Goal: Information Seeking & Learning: Learn about a topic

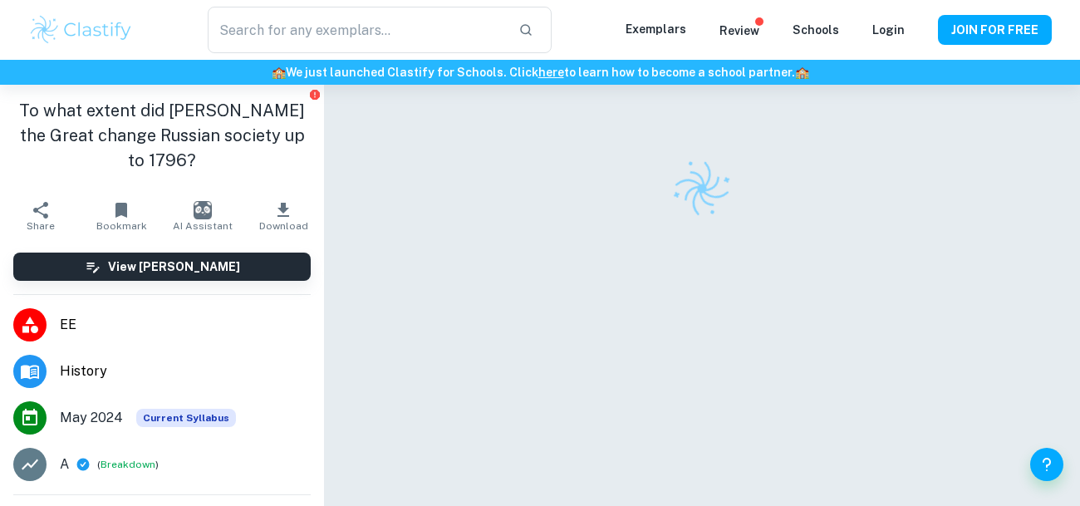
checkbox input "true"
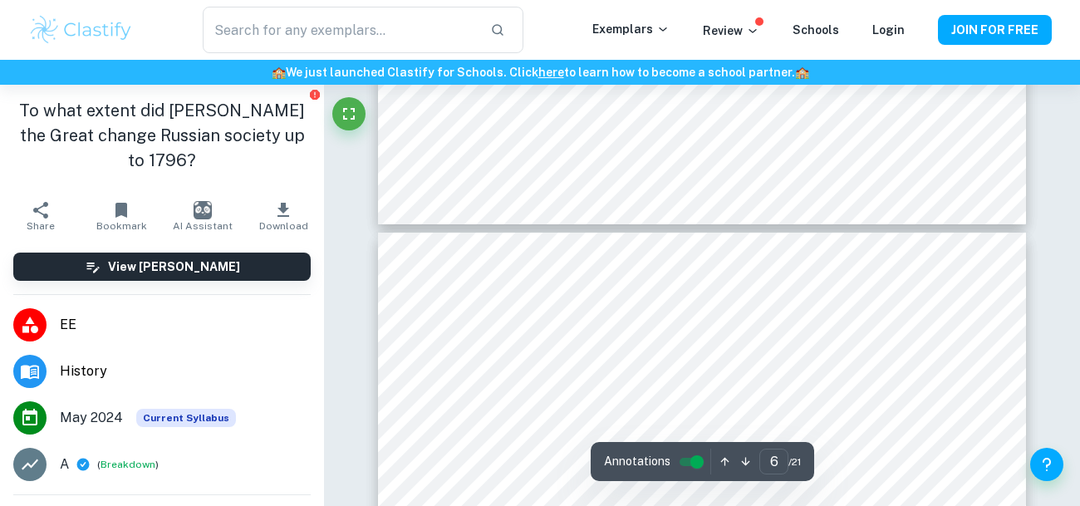
scroll to position [4713, 0]
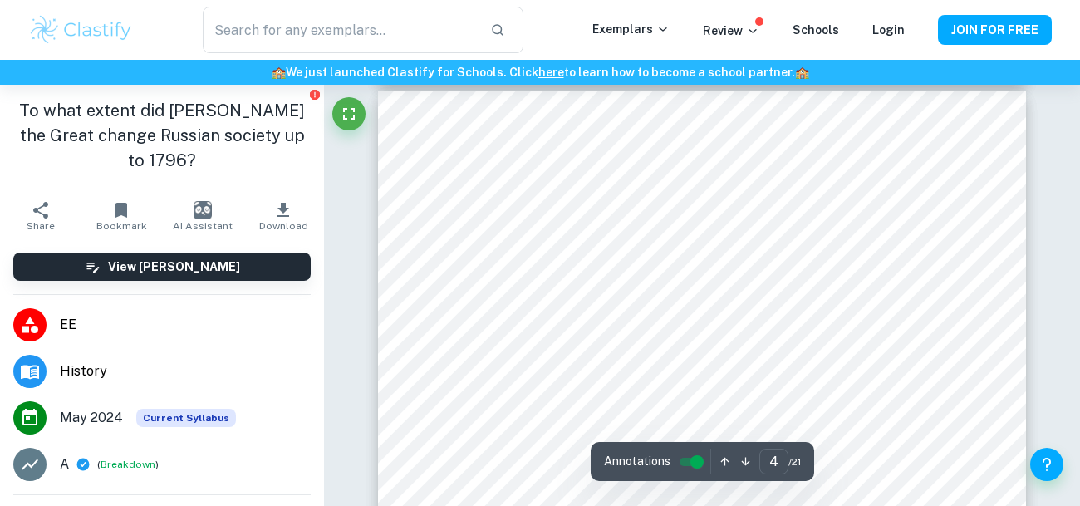
type input "3"
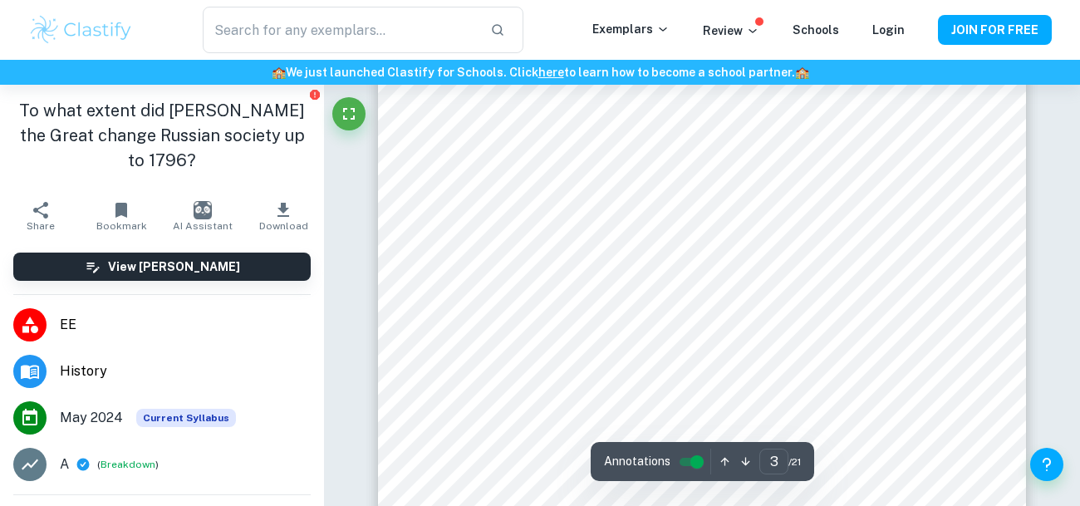
scroll to position [2454, 0]
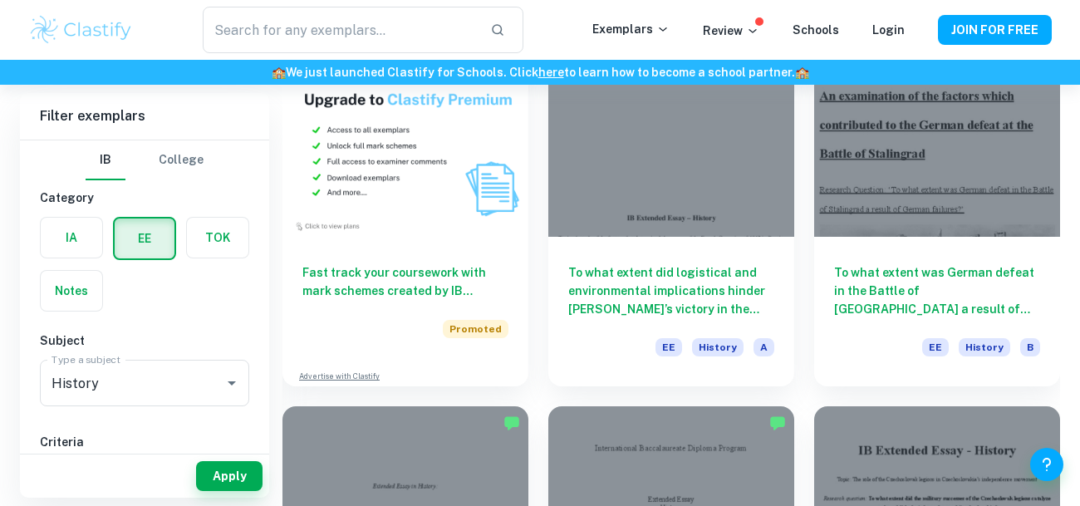
scroll to position [1220, 0]
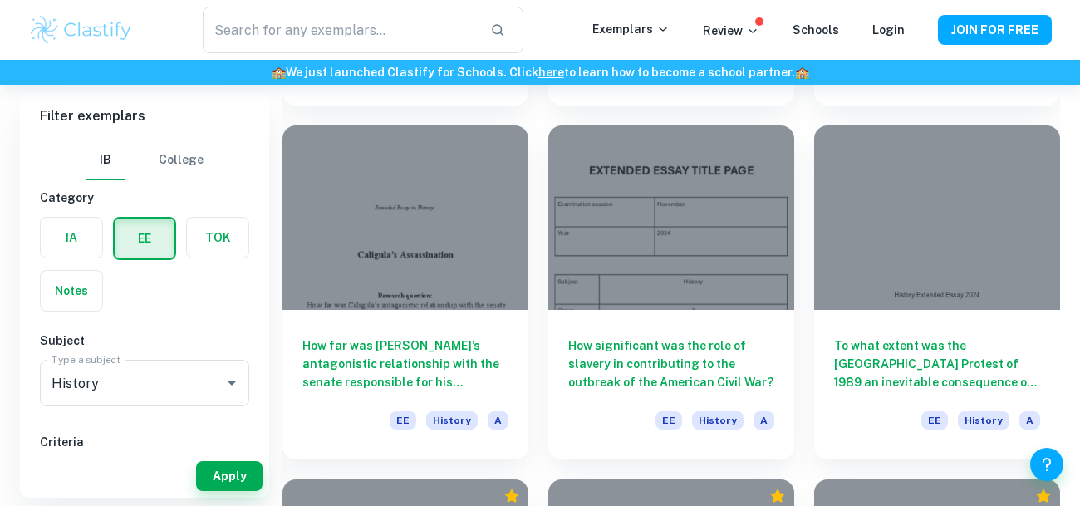
click at [541, 286] on div "How significant was the role of slavery in contributing to the outbreak of the …" at bounding box center [661, 283] width 266 height 354
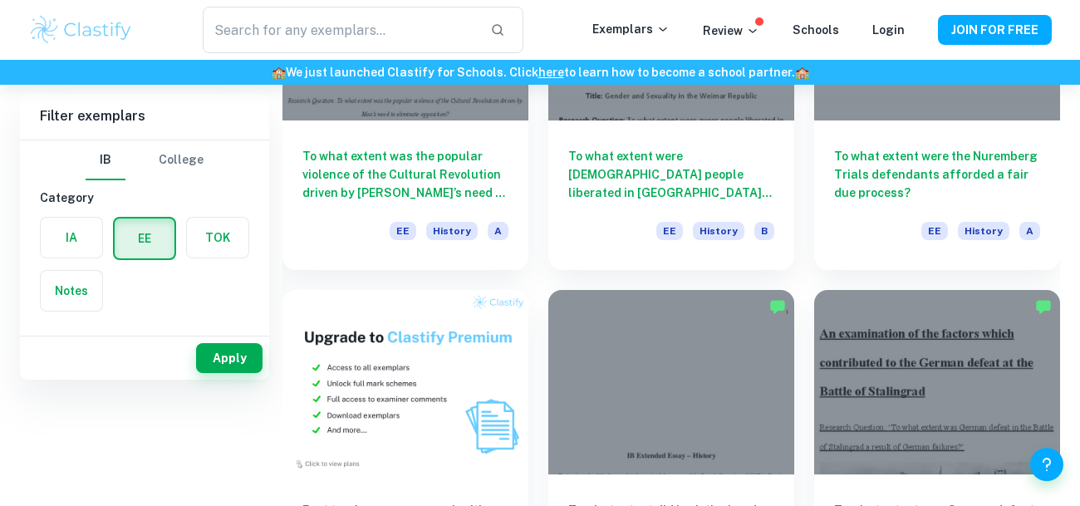
scroll to position [0, 0]
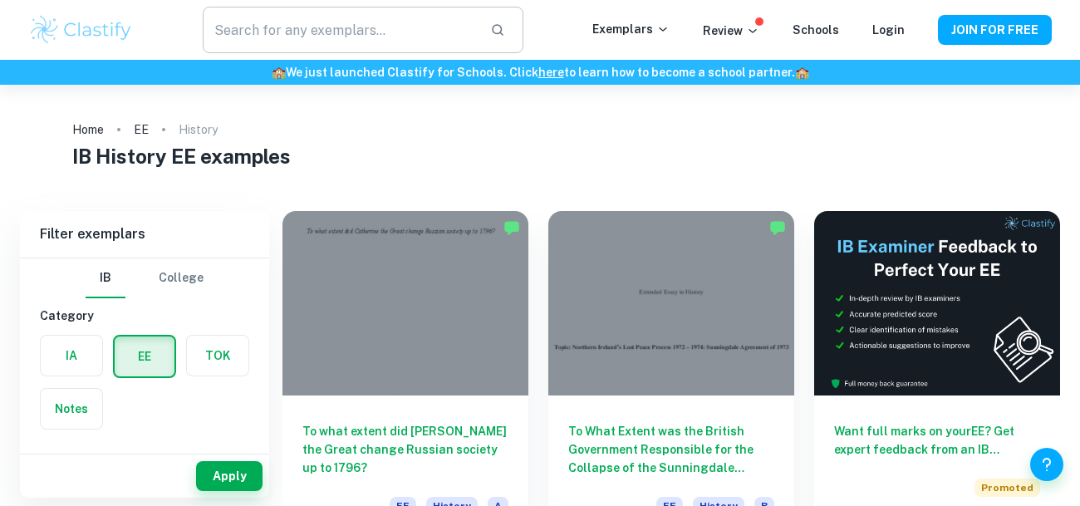
click at [425, 46] on input "text" at bounding box center [340, 30] width 274 height 47
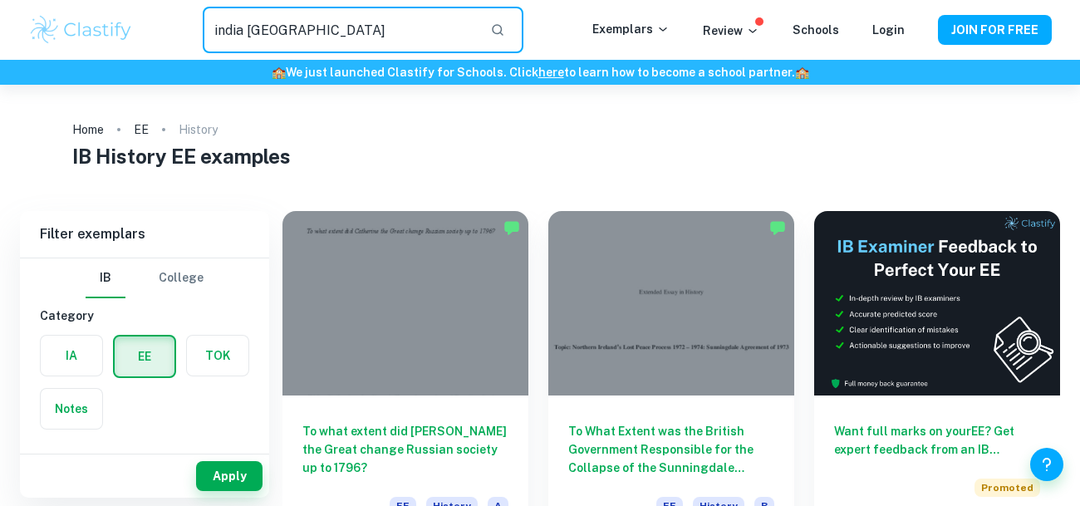
type input "india [GEOGRAPHIC_DATA]"
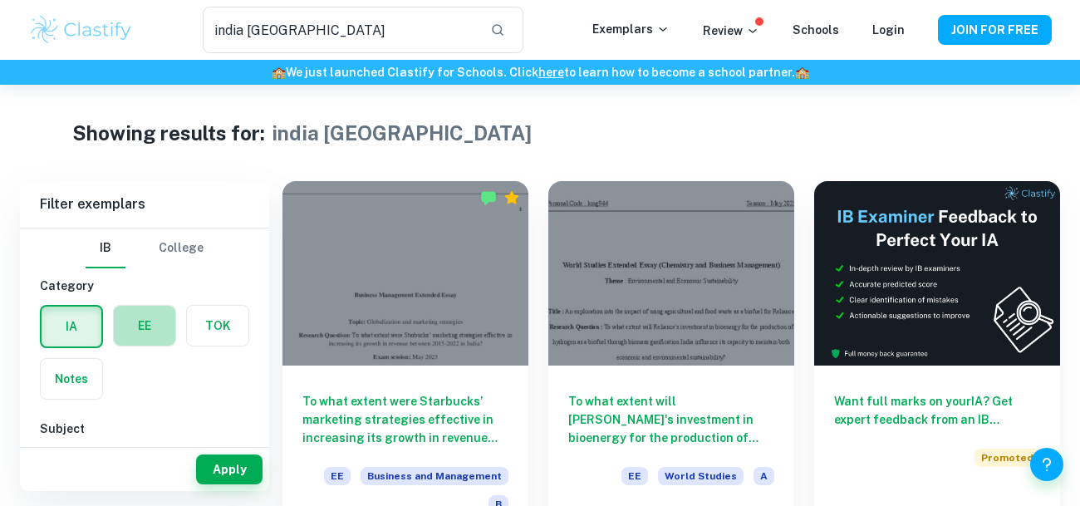
click at [146, 339] on label "button" at bounding box center [144, 326] width 61 height 40
click at [0, 0] on input "radio" at bounding box center [0, 0] width 0 height 0
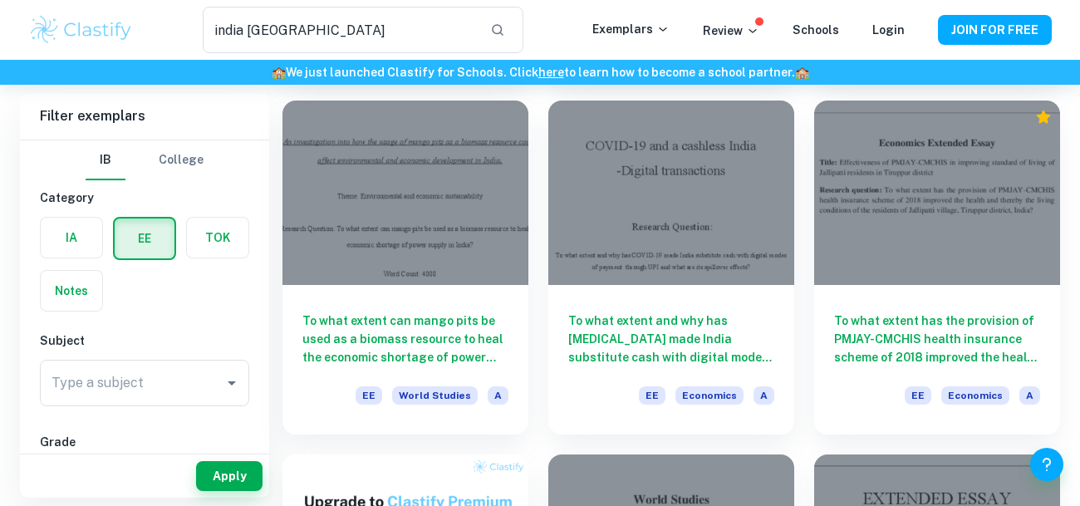
scroll to position [458, 0]
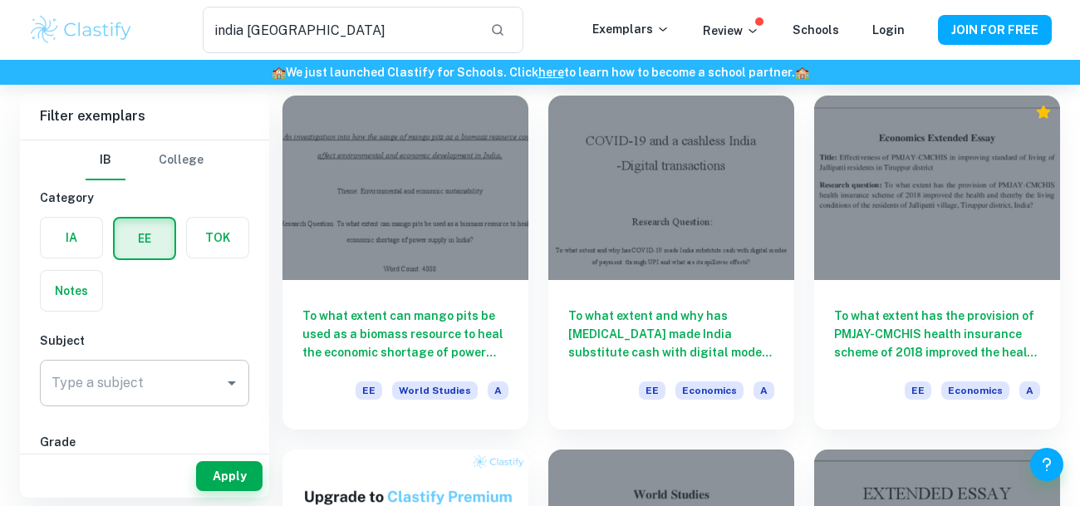
click at [91, 404] on div "Type a subject" at bounding box center [144, 383] width 209 height 47
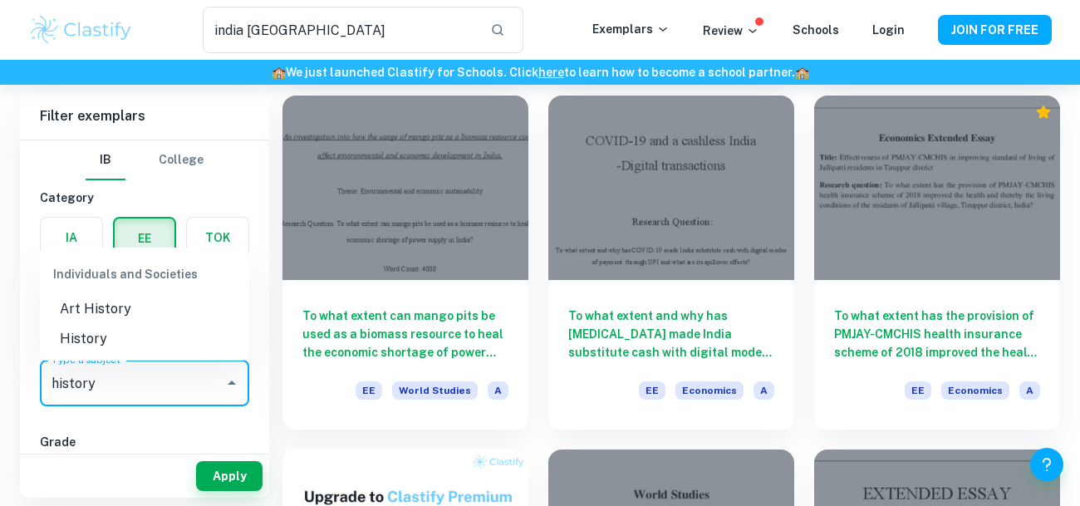
click at [102, 341] on li "History" at bounding box center [144, 339] width 209 height 30
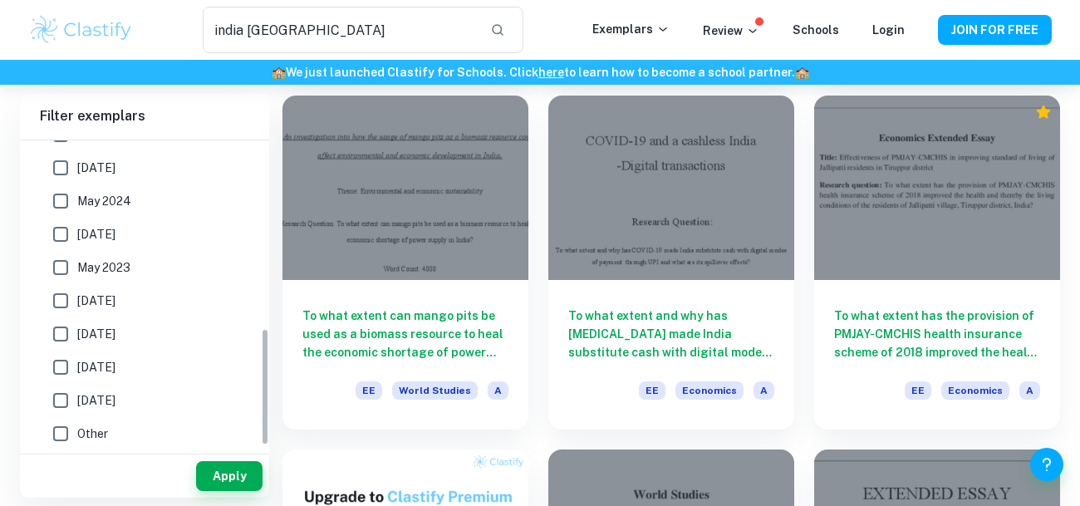
scroll to position [494, 0]
type input "History"
click at [208, 470] on button "Apply" at bounding box center [229, 476] width 66 height 30
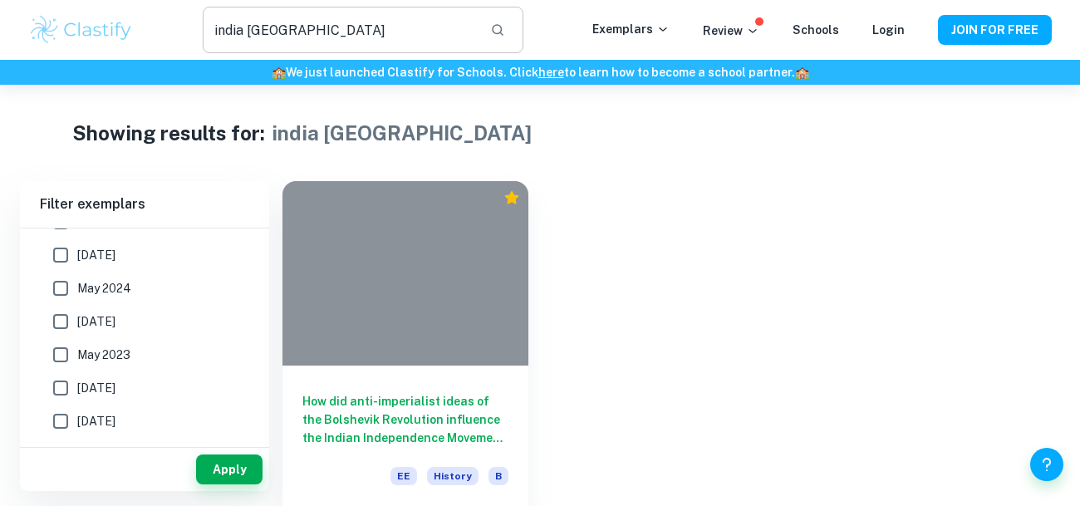
click at [340, 19] on input "india [GEOGRAPHIC_DATA]" at bounding box center [340, 30] width 274 height 47
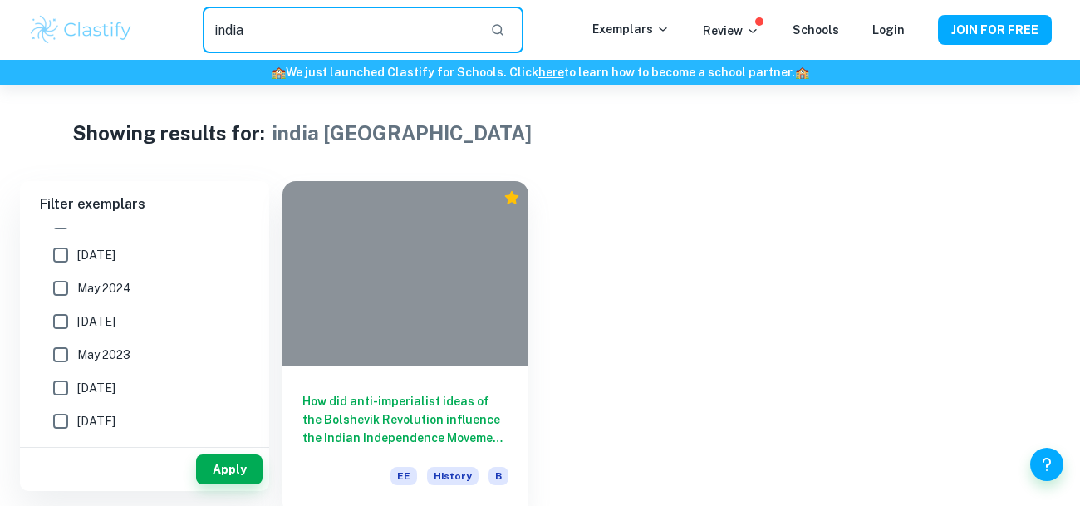
type input "india"
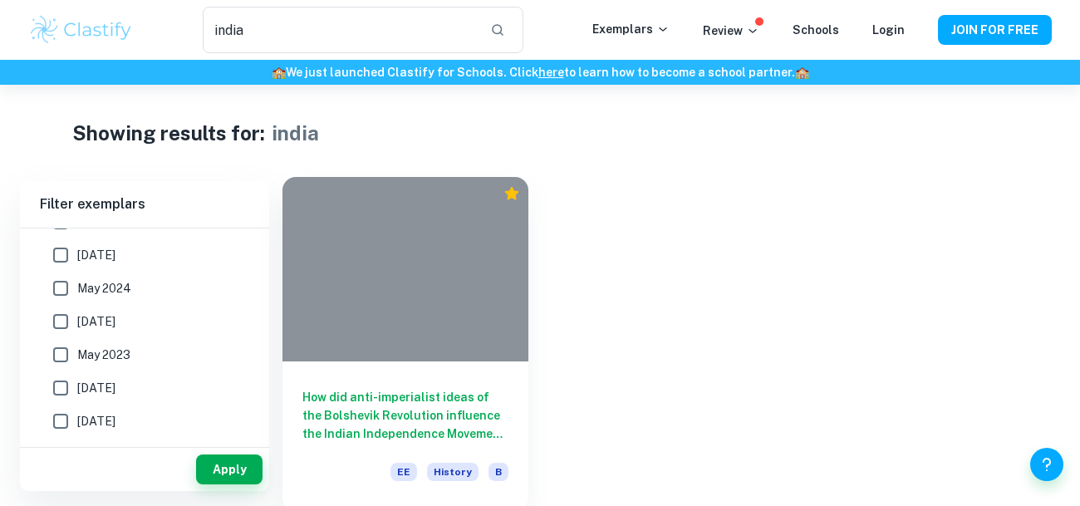
click at [445, 380] on div "How did anti-imperialist ideas of the Bolshevik Revolution influence the Indian…" at bounding box center [405, 436] width 246 height 150
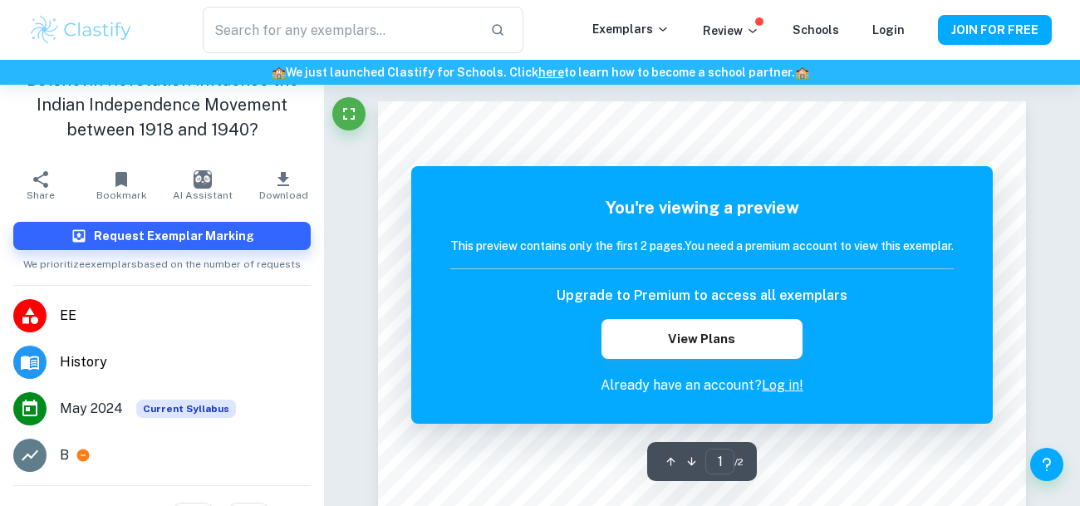
type input "india"
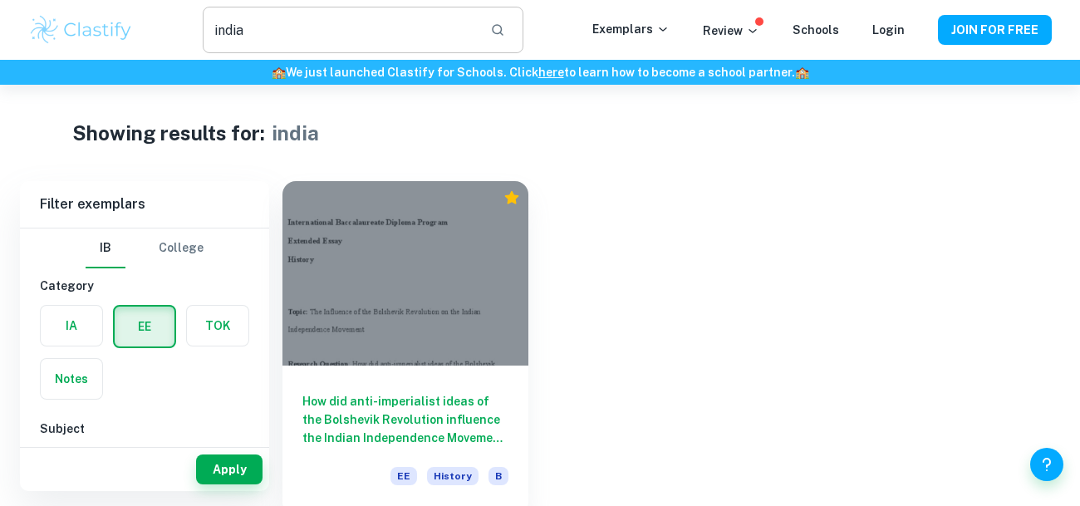
click at [382, 22] on input "india" at bounding box center [340, 30] width 274 height 47
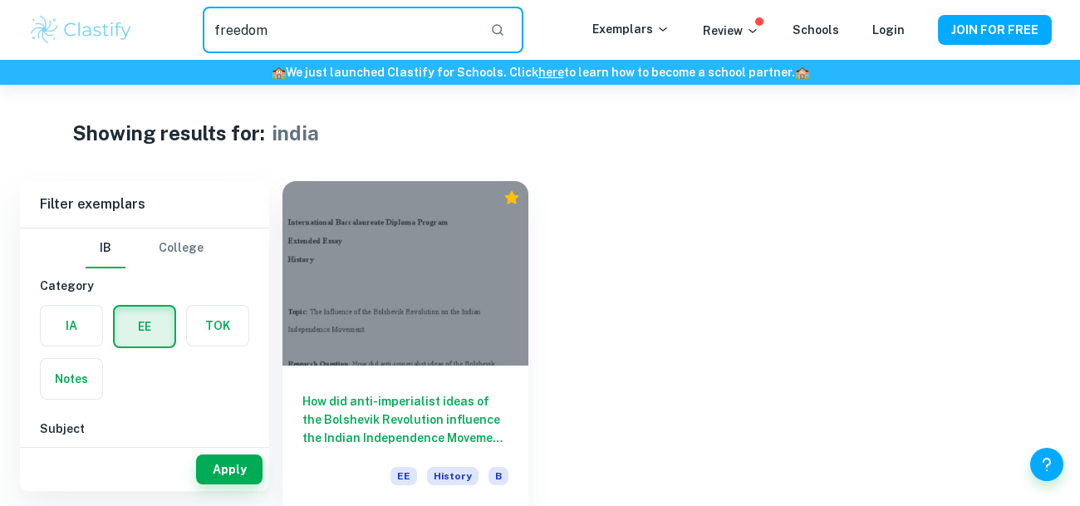
type input "freedom"
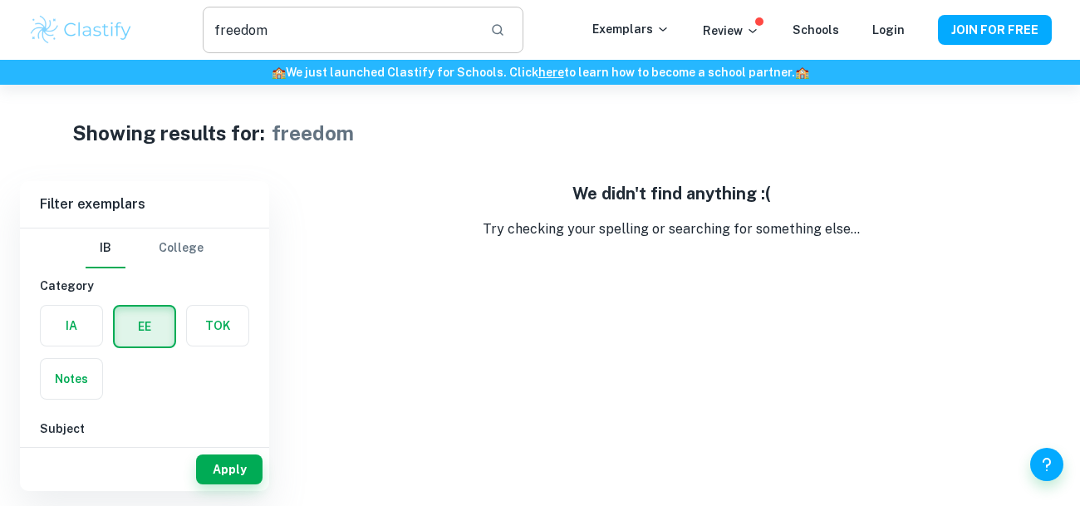
click at [386, 42] on input "freedom" at bounding box center [340, 30] width 274 height 47
click at [224, 457] on button "Apply" at bounding box center [229, 469] width 66 height 30
type input "freedom"
click at [334, 43] on input "freedom" at bounding box center [340, 30] width 274 height 47
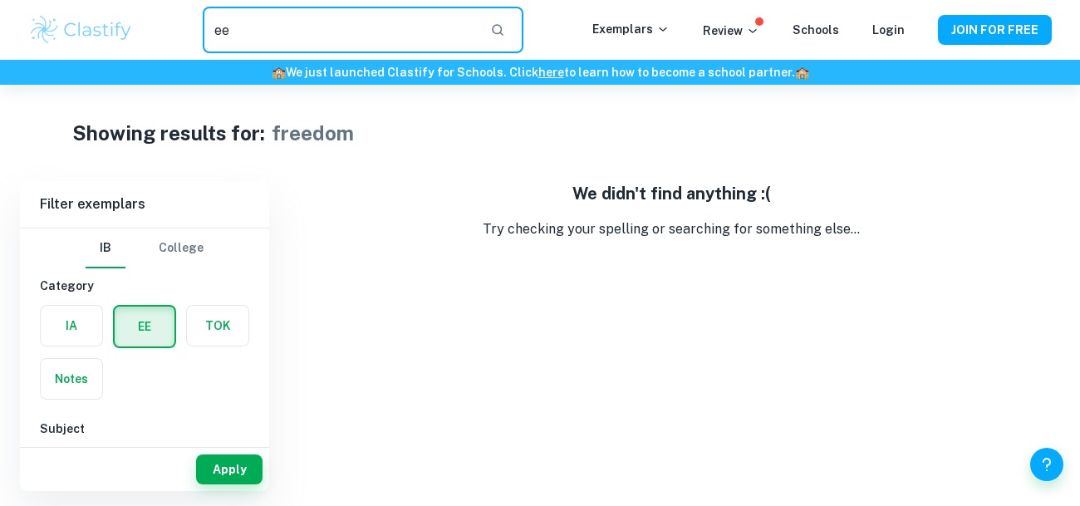
type input "ee"
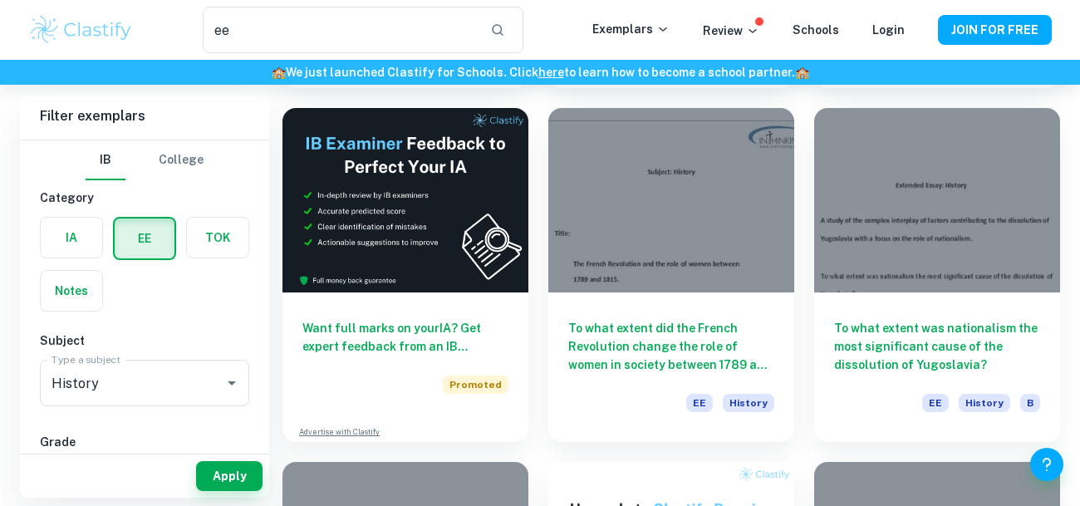
scroll to position [2198, 0]
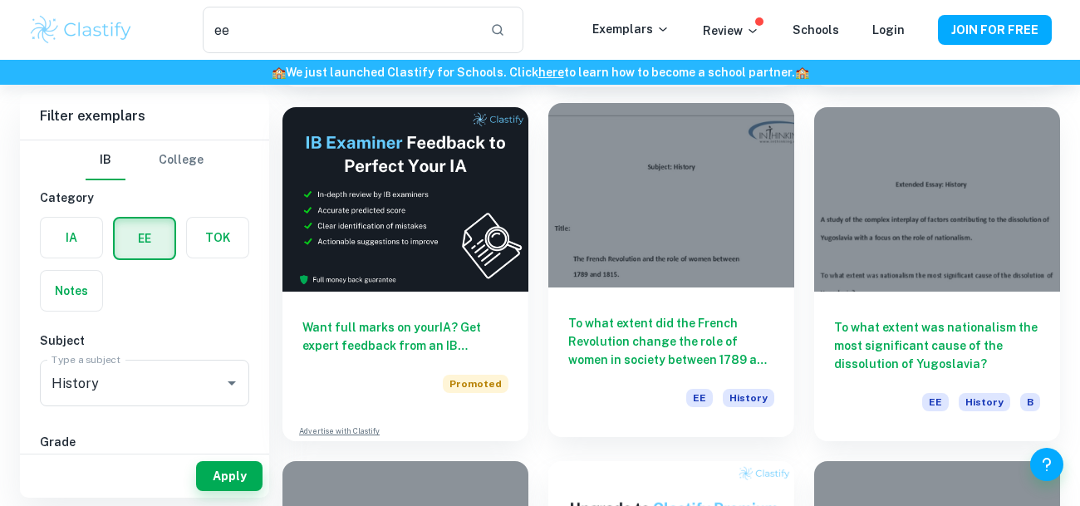
click at [722, 331] on h6 "To what extent did the French Revolution change the role of women in society be…" at bounding box center [671, 341] width 206 height 55
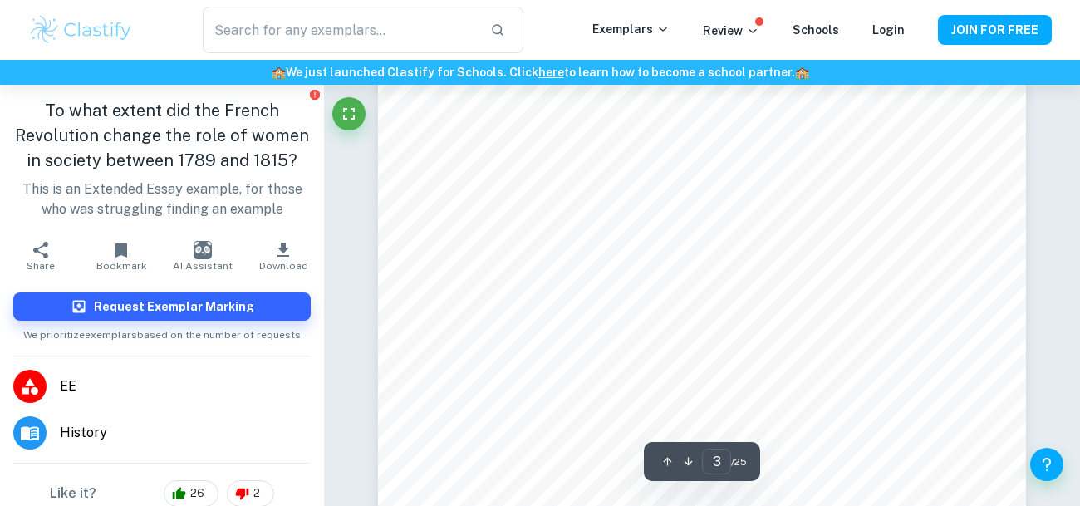
scroll to position [2207, 0]
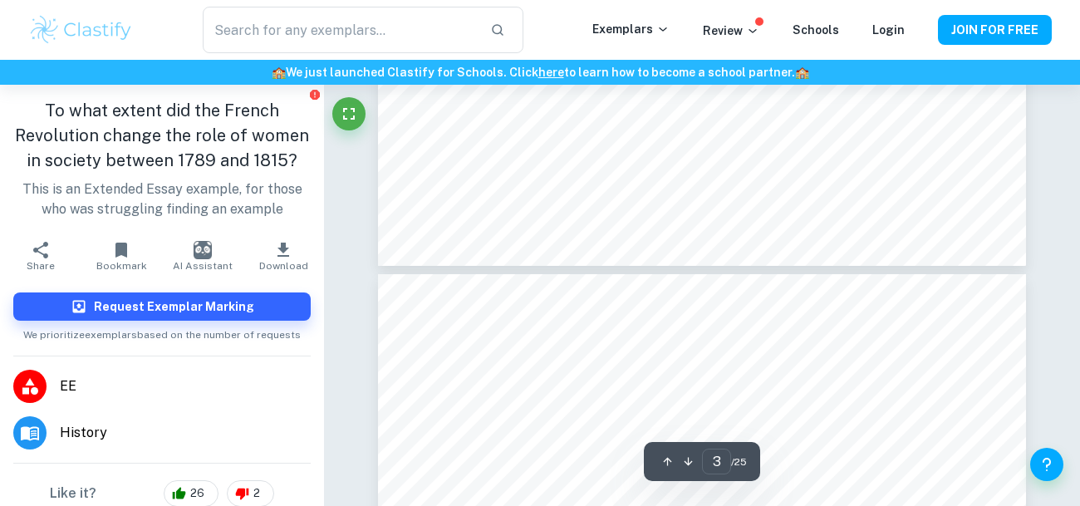
type input "4"
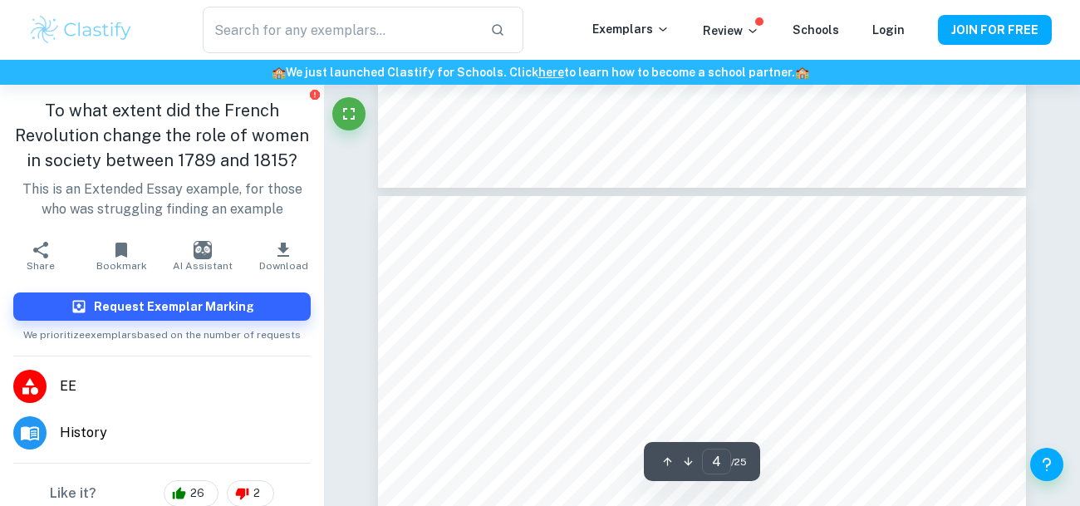
scroll to position [2894, 0]
